Goal: Feedback & Contribution: Leave review/rating

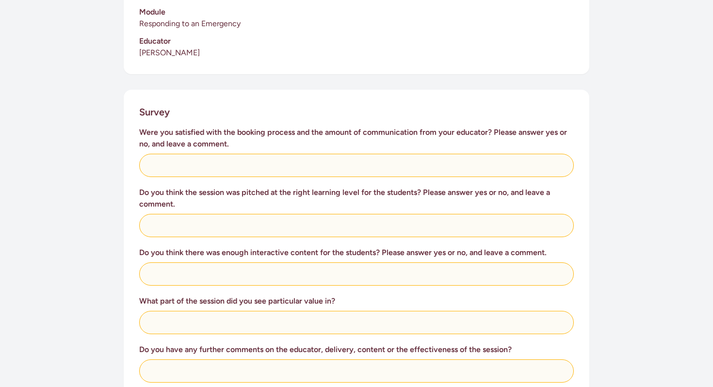
scroll to position [318, 0]
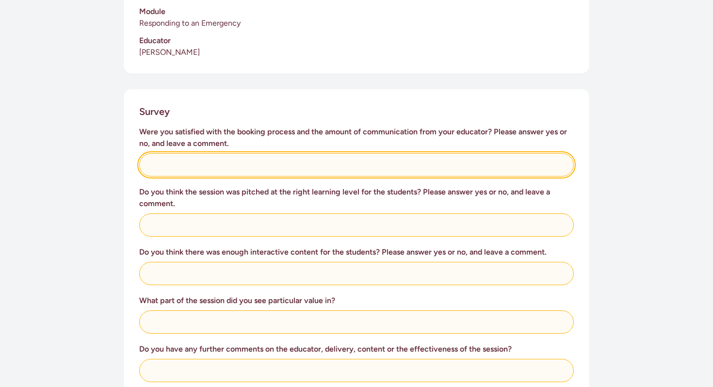
click at [270, 154] on input "text" at bounding box center [356, 164] width 435 height 23
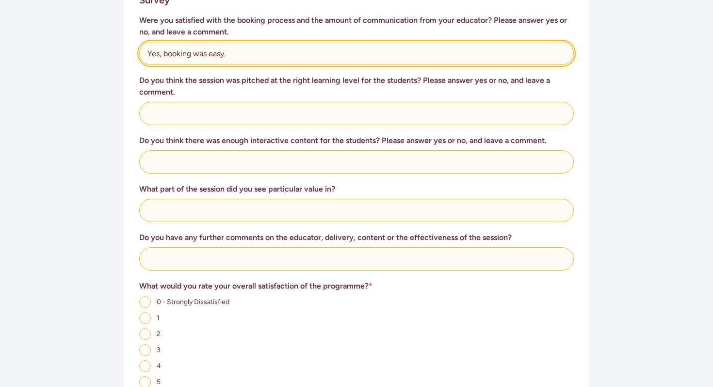
scroll to position [441, 0]
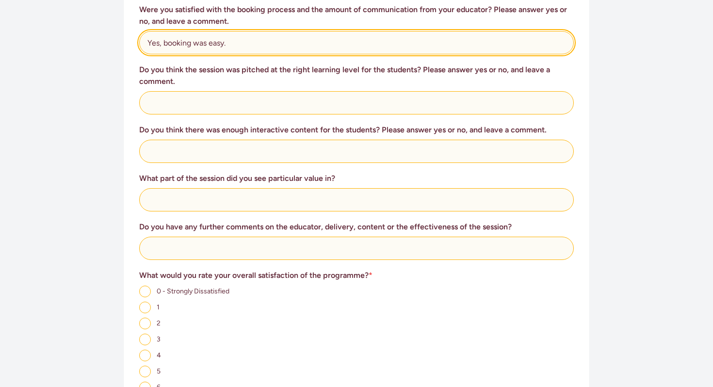
type input "Yes, booking was easy."
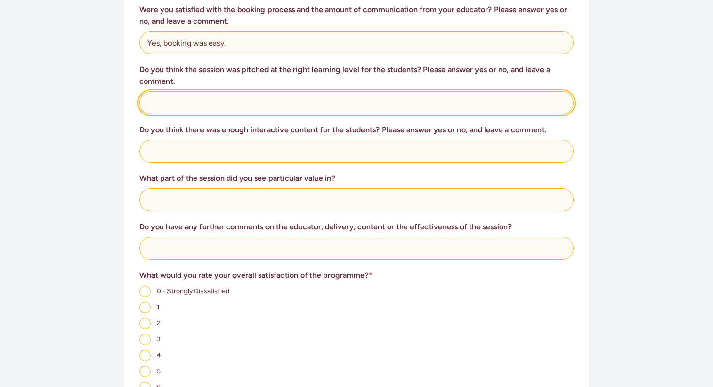
click at [222, 93] on input "text" at bounding box center [356, 102] width 435 height 23
click at [271, 93] on input "The sessions were great and accessable" at bounding box center [356, 102] width 435 height 23
click at [267, 92] on input "The sessions were great and accessable" at bounding box center [356, 102] width 435 height 23
click at [274, 92] on input "The sessions were great and accessable" at bounding box center [356, 102] width 435 height 23
click at [300, 91] on input "The sessions were great and accessible" at bounding box center [356, 102] width 435 height 23
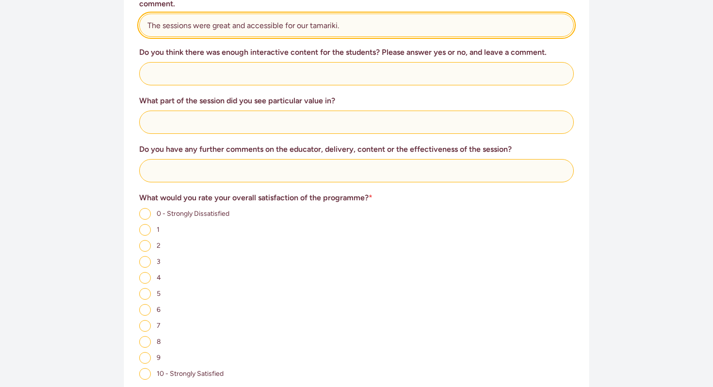
scroll to position [519, 0]
type input "The sessions were great and accessible for our tamariki."
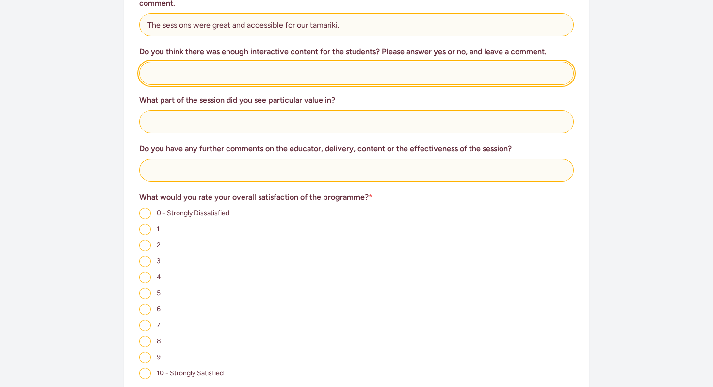
click at [318, 62] on input "text" at bounding box center [356, 73] width 435 height 23
type input "Yes, lots of hands-on activity."
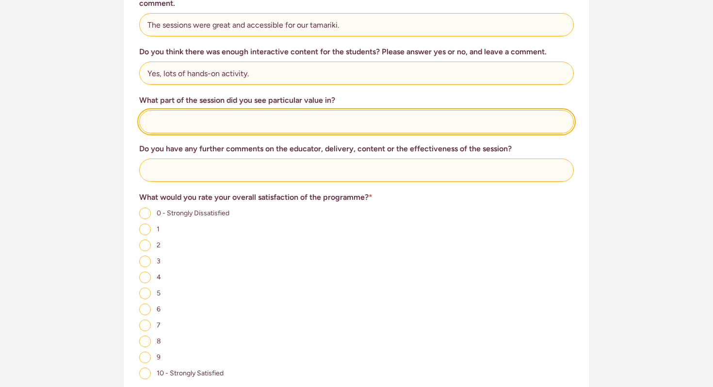
click at [287, 110] on input "text" at bounding box center [356, 121] width 435 height 23
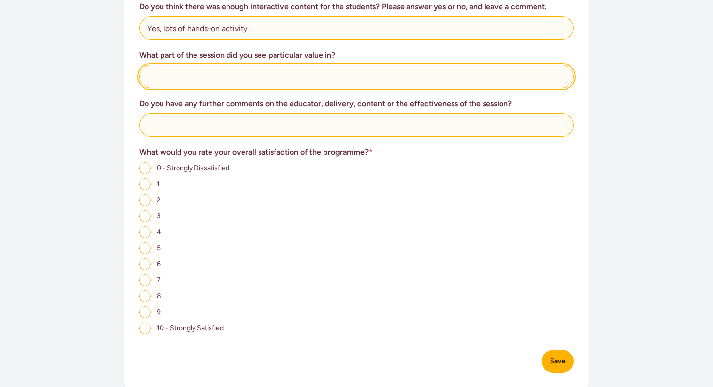
scroll to position [565, 0]
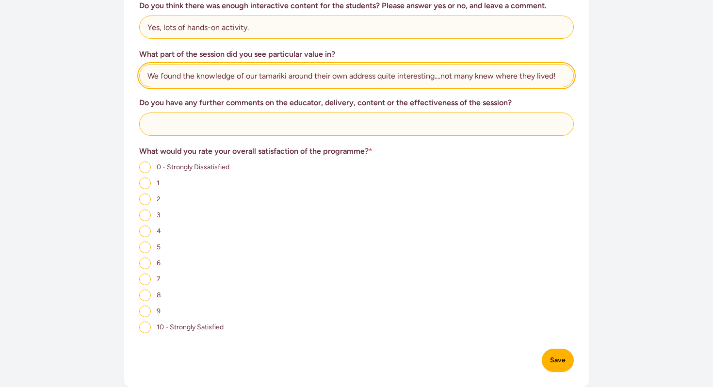
type input "We found the knowledge of our tamariki around their own address quite interesti…"
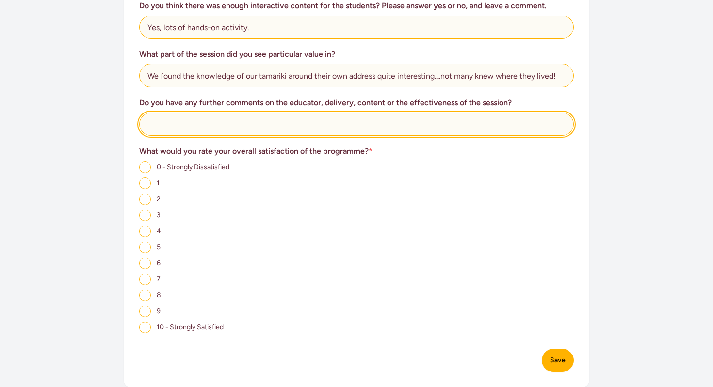
click at [327, 113] on input "text" at bounding box center [356, 124] width 435 height 23
type input "Both educators were awesome."
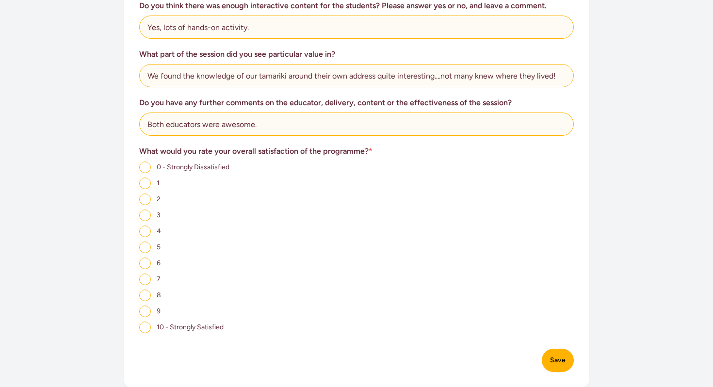
click at [145, 322] on input "10 - Strongly Satisfied" at bounding box center [145, 328] width 12 height 12
radio input "true"
click at [550, 349] on button "Save" at bounding box center [558, 360] width 32 height 23
